Goal: Information Seeking & Learning: Compare options

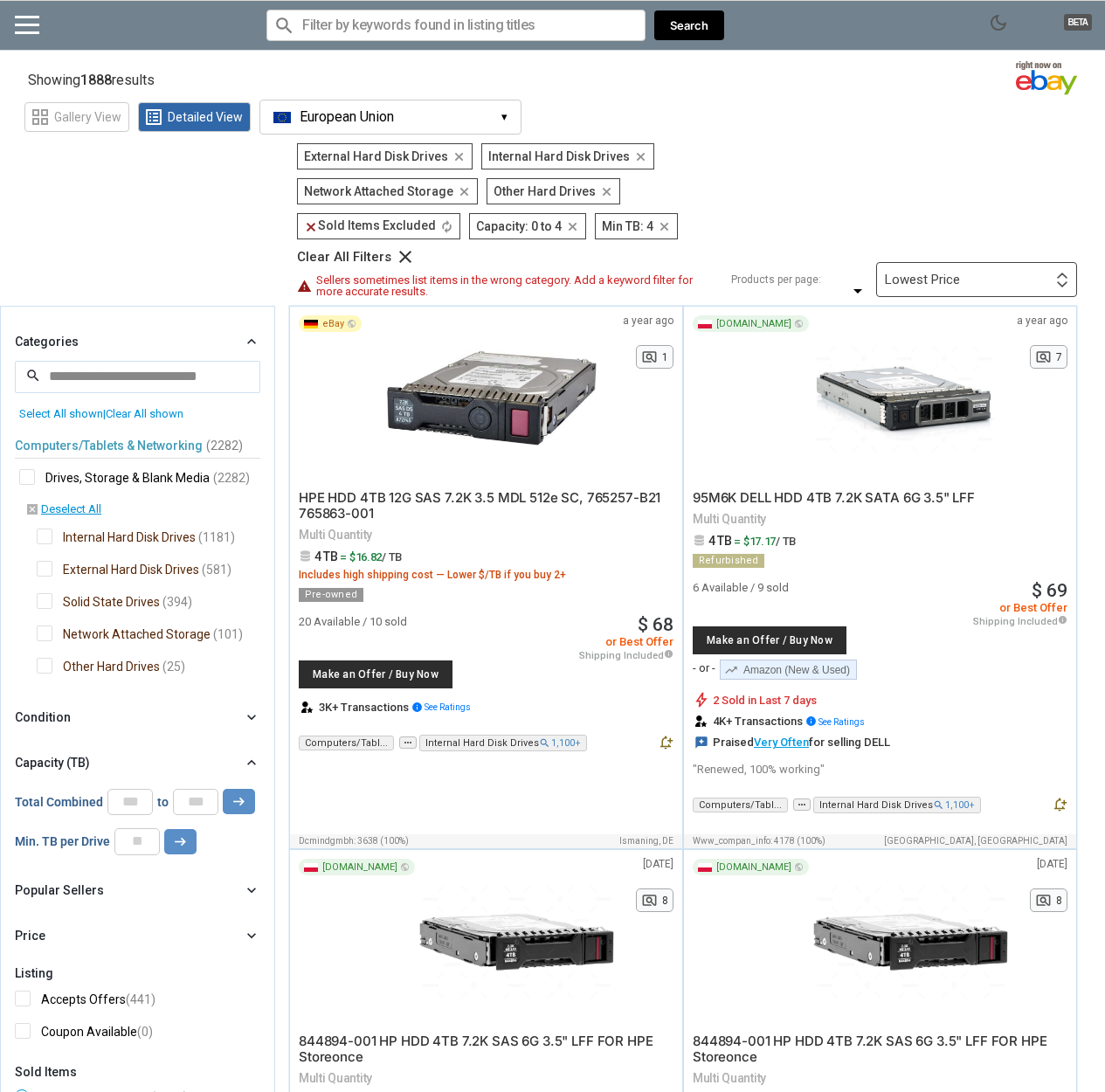
scroll to position [61, 0]
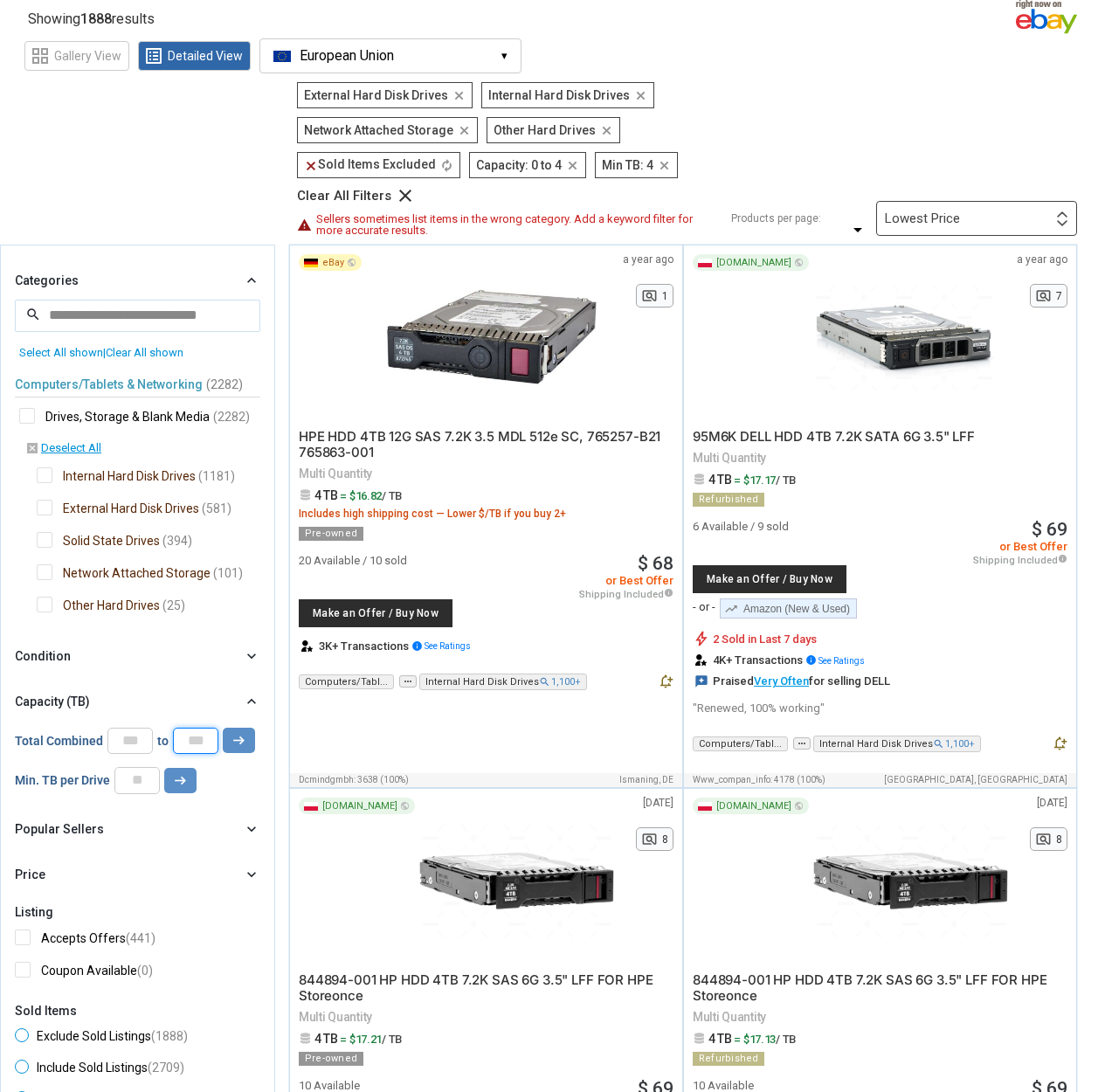
click at [189, 742] on input "*" at bounding box center [196, 741] width 46 height 26
type input "*"
click at [149, 782] on input "*" at bounding box center [137, 780] width 46 height 26
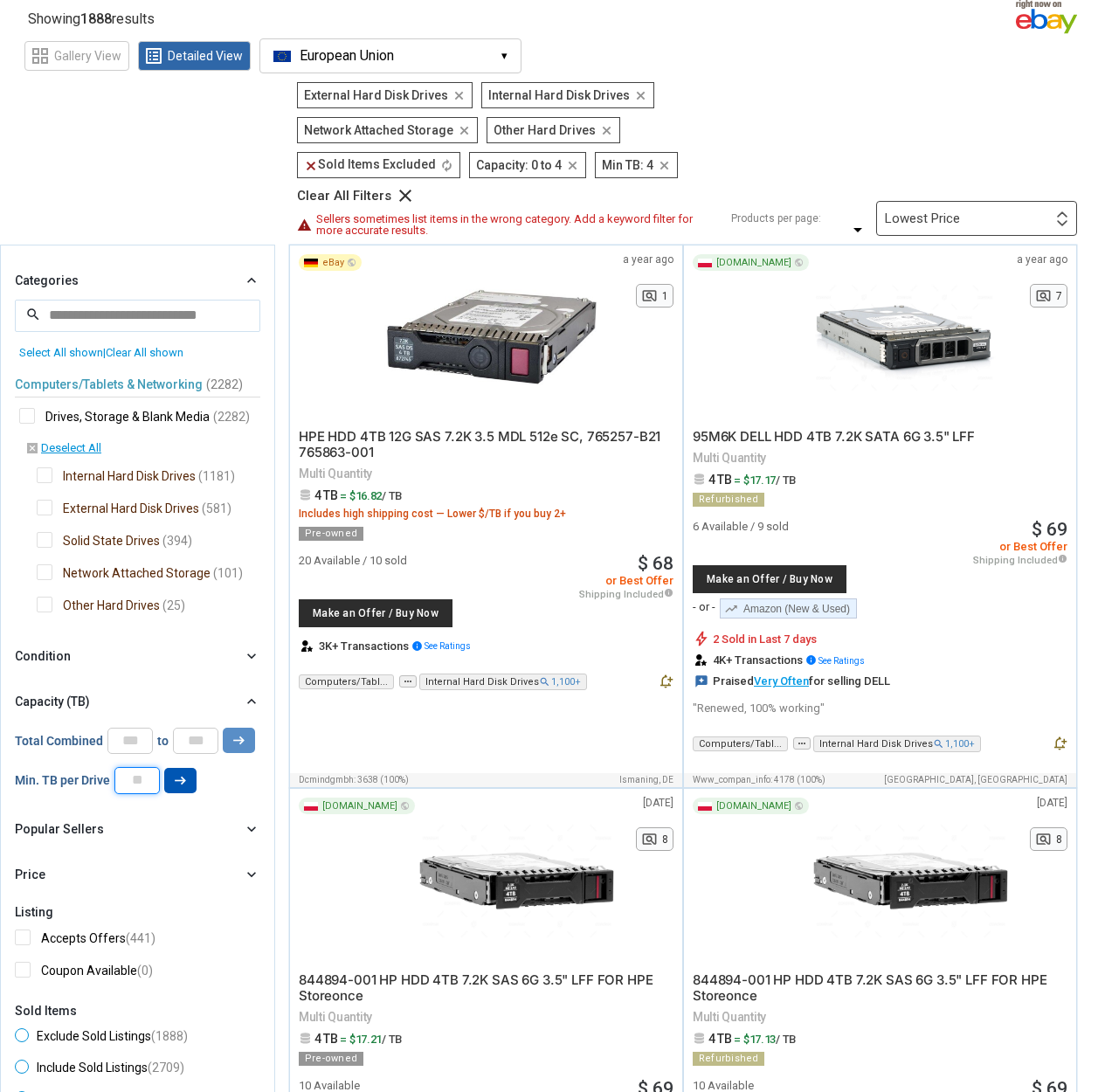
type input "*"
click at [177, 783] on icon "arrow_right_alt" at bounding box center [180, 780] width 17 height 17
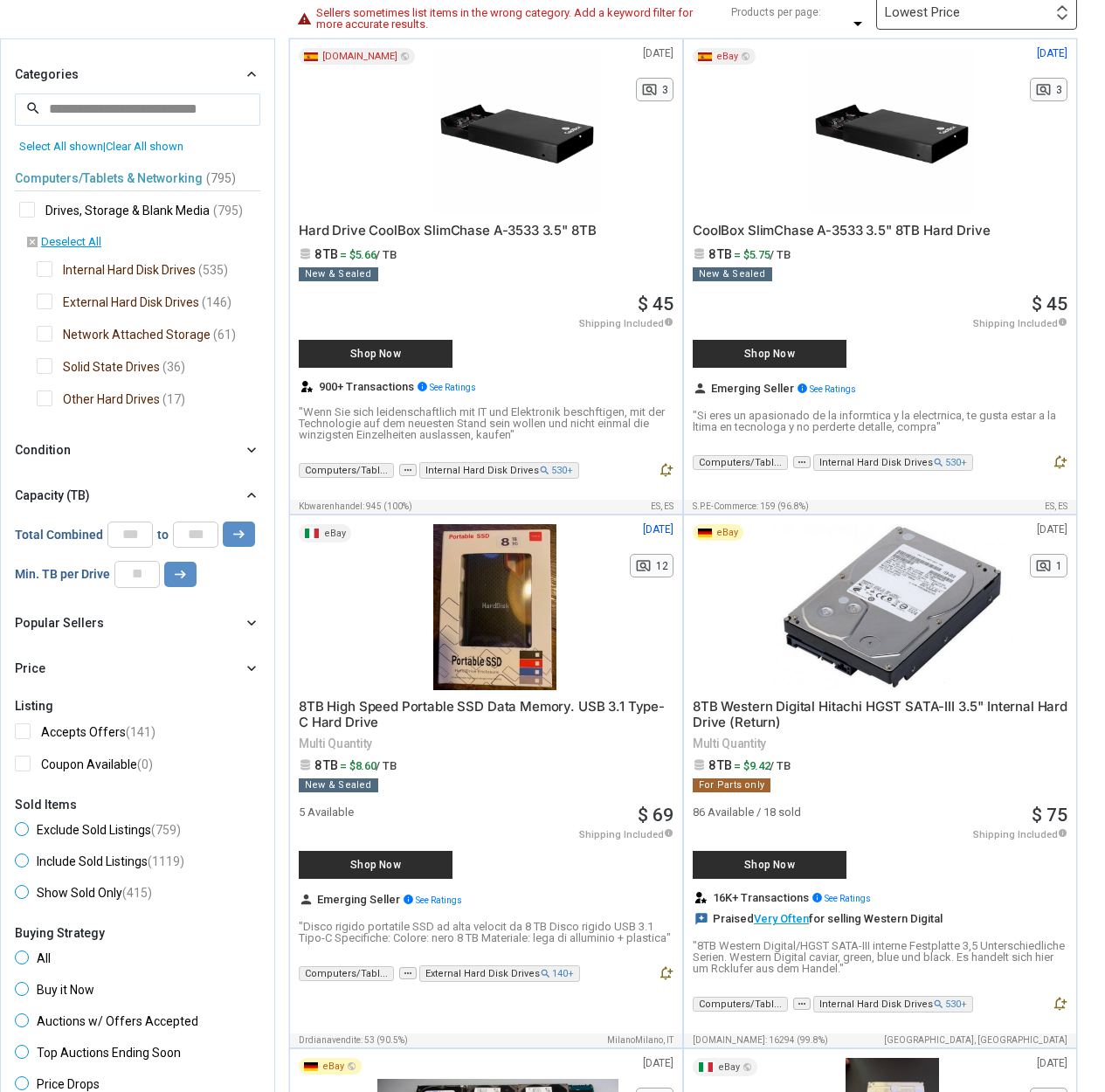
scroll to position [271, 0]
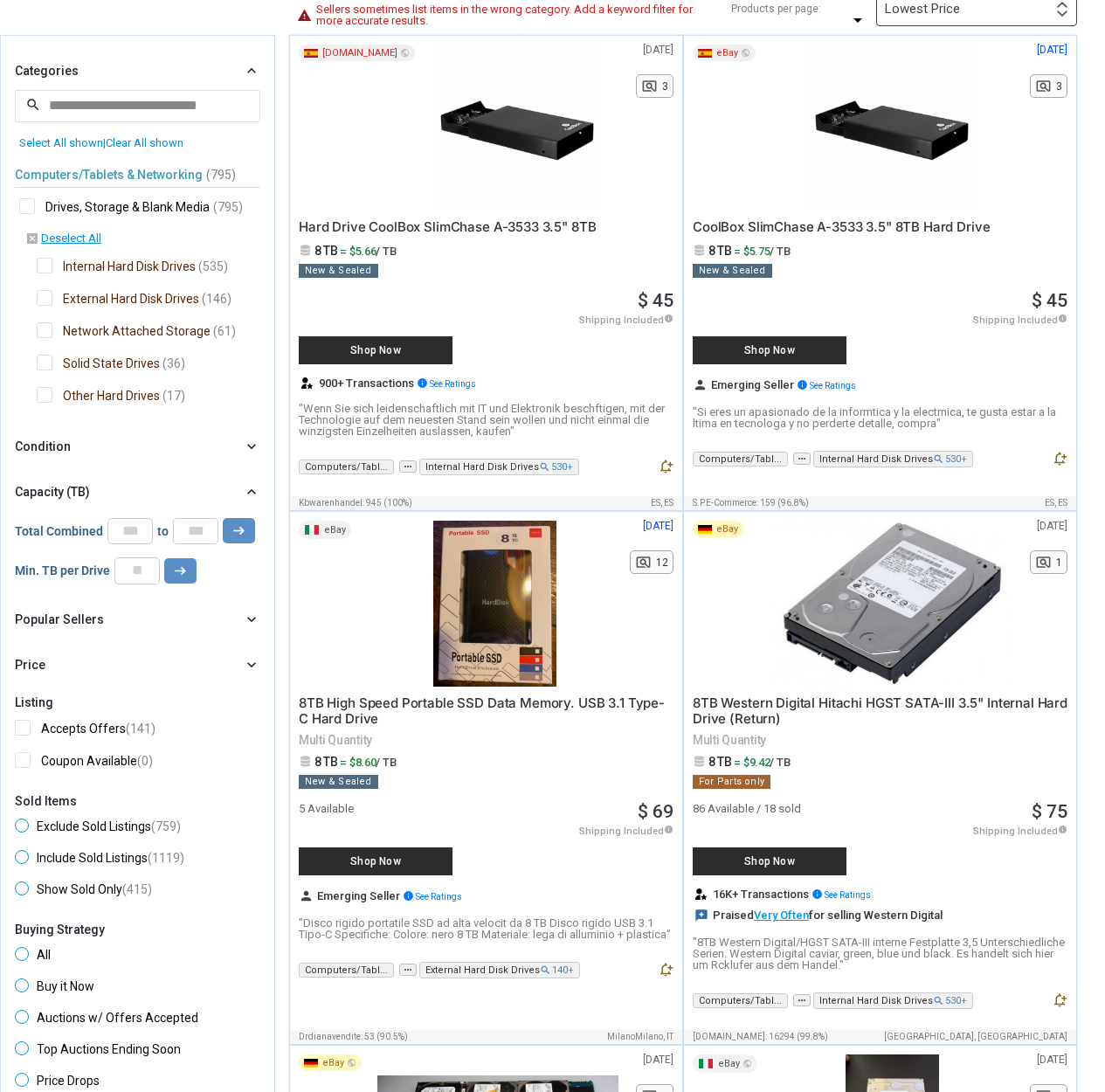
click at [885, 640] on div at bounding box center [892, 604] width 241 height 166
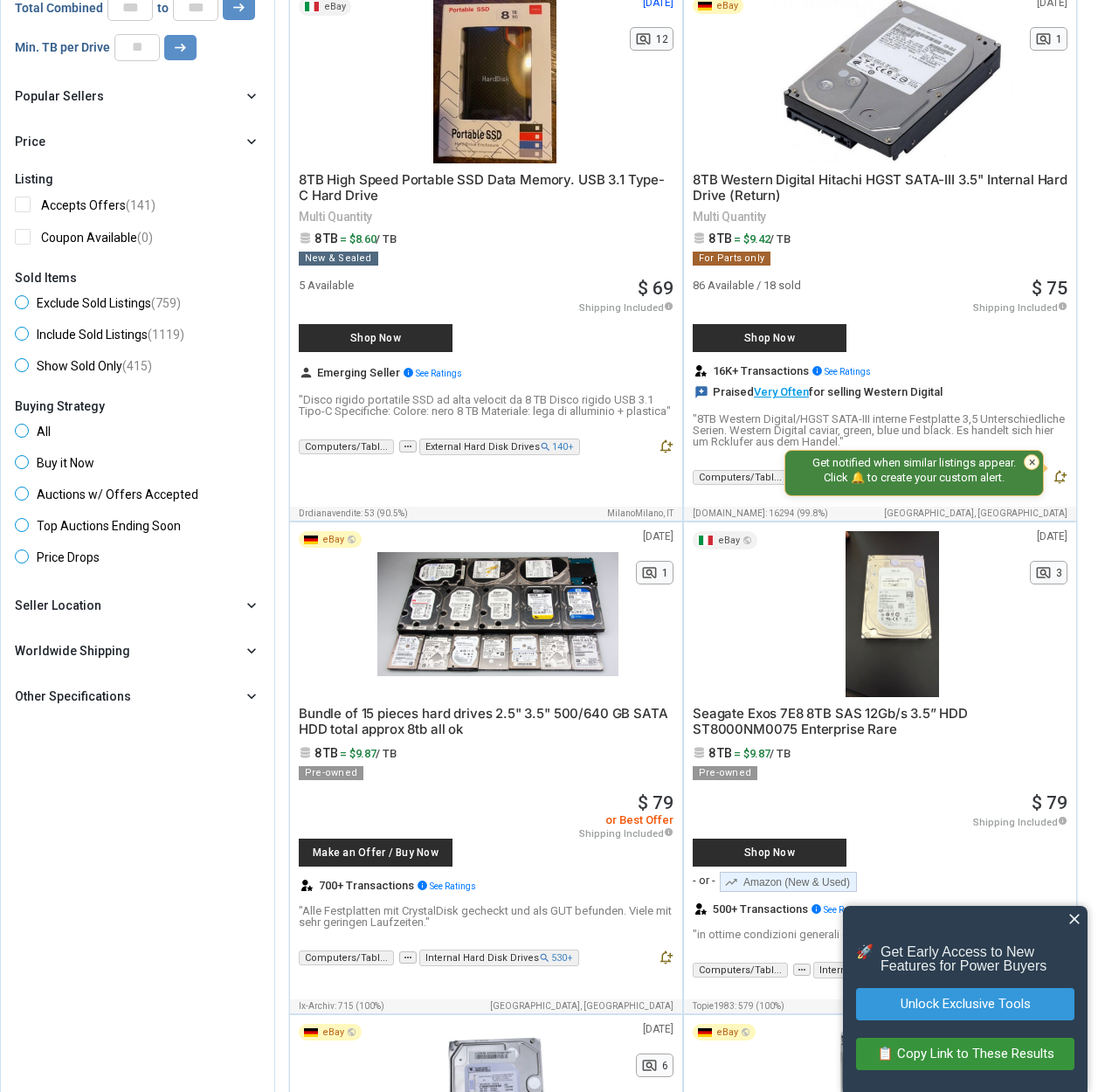
scroll to position [795, 0]
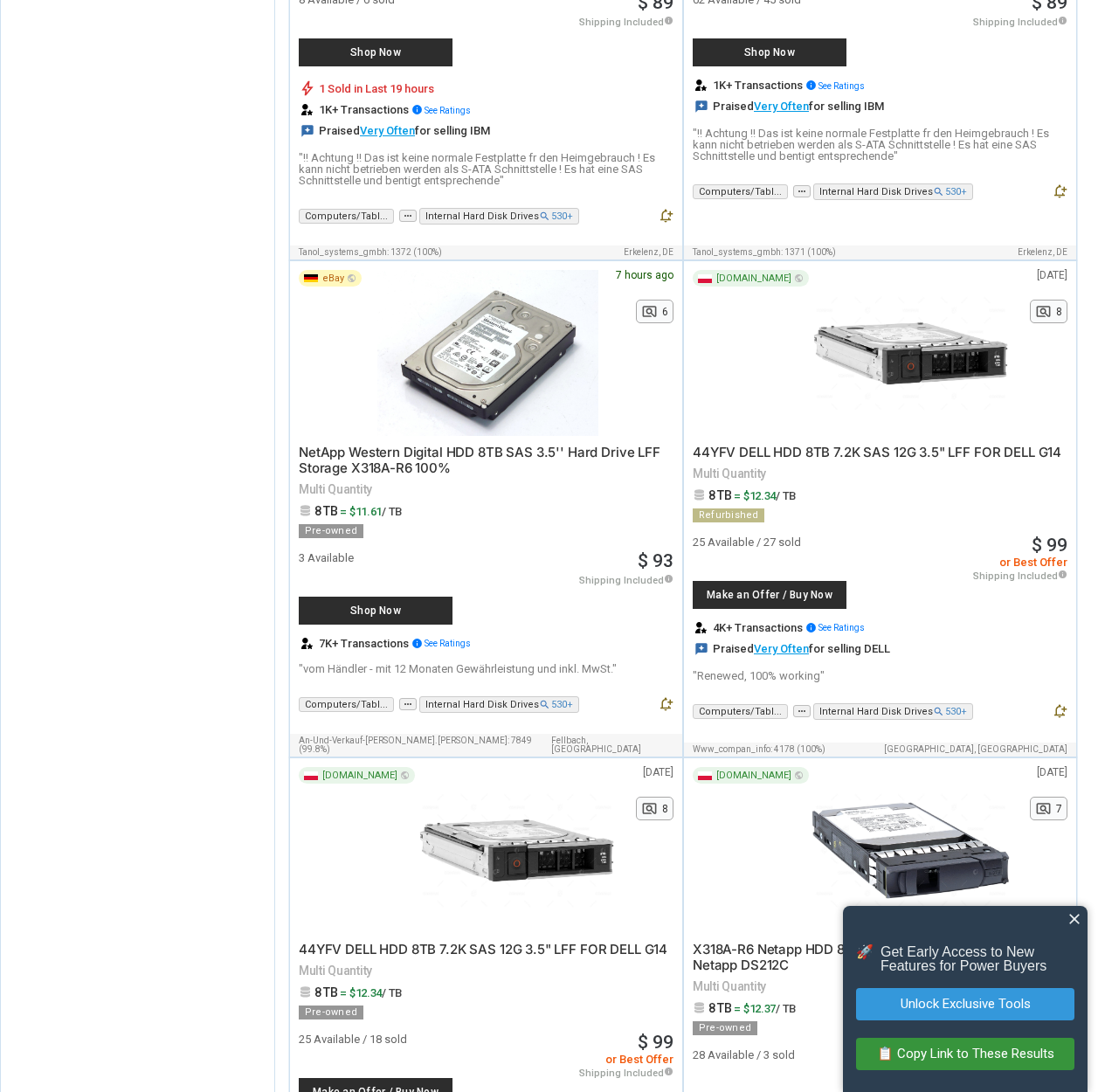
scroll to position [2161, 0]
